Goal: Information Seeking & Learning: Learn about a topic

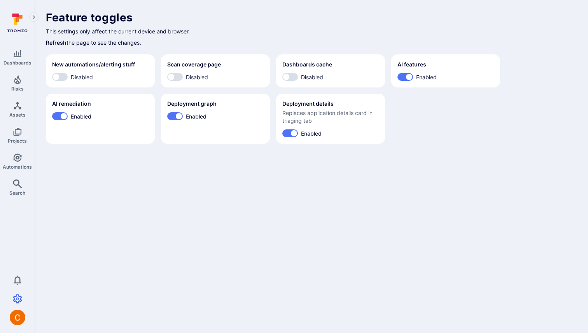
click at [300, 18] on h1 "Feature toggles" at bounding box center [311, 17] width 531 height 13
click at [294, 243] on body "Dashboards Risks Assets Projects Automations Search 0 Settings Integrations Mem…" at bounding box center [294, 166] width 588 height 333
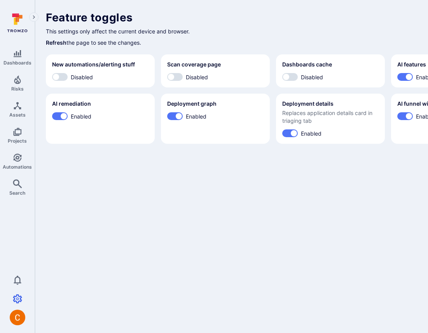
click at [320, 144] on div "New automations/alerting stuff Disabled Scan coverage page Disabled Dashboards …" at bounding box center [297, 98] width 503 height 89
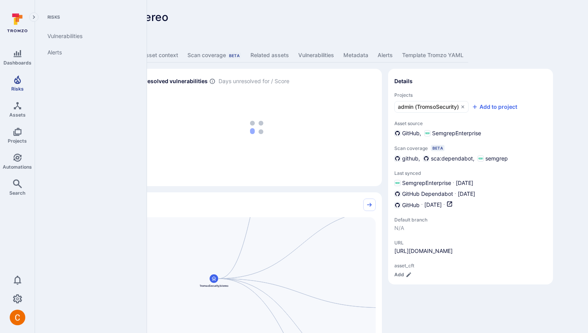
click at [12, 86] on span "Risks" at bounding box center [17, 89] width 12 height 6
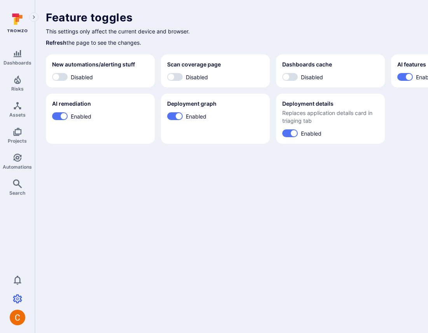
click at [331, 142] on section "Deployment details Replaces application details card in triaging tab Enabled" at bounding box center [330, 119] width 109 height 50
click at [308, 144] on div "New automations/alerting stuff Disabled Scan coverage page Disabled Dashboards …" at bounding box center [297, 98] width 503 height 89
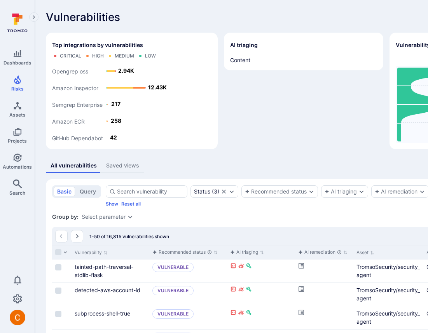
click at [263, 21] on div "Vulnerabilities Hide overview Add vulnerability" at bounding box center [297, 17] width 503 height 12
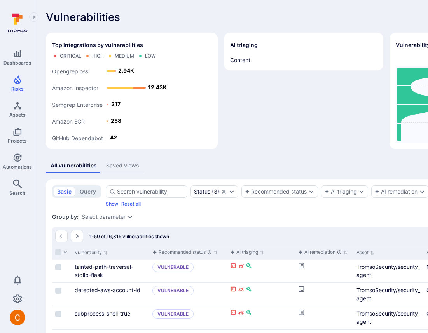
click at [233, 15] on div "Vulnerabilities Hide overview Add vulnerability" at bounding box center [297, 17] width 503 height 12
click at [238, 20] on div "Vulnerabilities Hide overview Add vulnerability" at bounding box center [297, 17] width 503 height 12
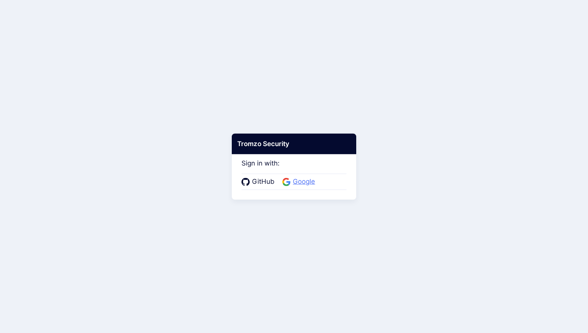
click at [312, 181] on span "Google" at bounding box center [303, 182] width 27 height 10
